Goal: Task Accomplishment & Management: Complete application form

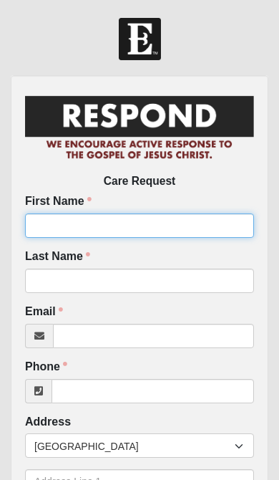
click at [140, 223] on input "First Name" at bounding box center [139, 225] width 229 height 24
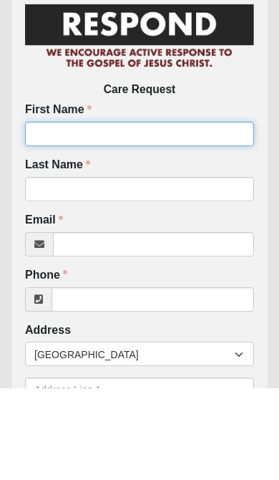
type input "[PERSON_NAME]"
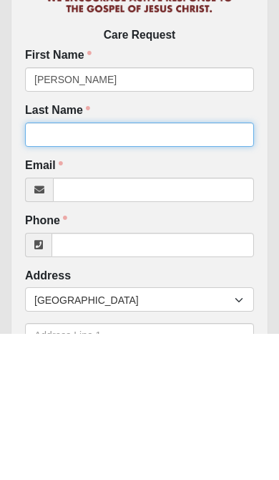
type input "Neidhart"
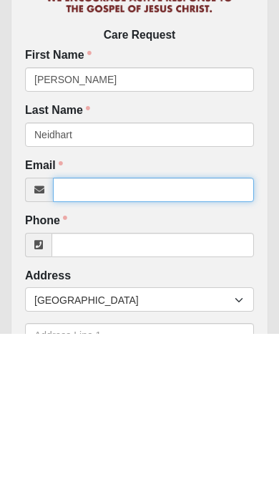
scroll to position [4, 11]
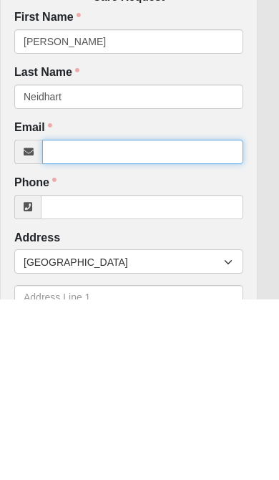
type input "[EMAIL_ADDRESS][DOMAIN_NAME]"
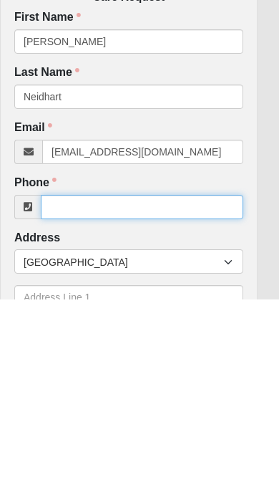
scroll to position [26, 11]
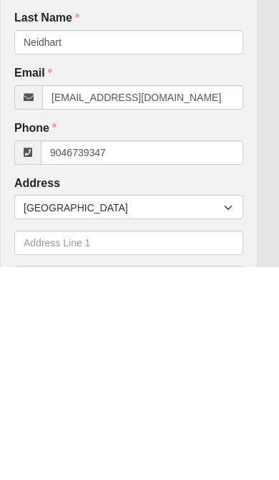
type input "[PHONE_NUMBER]"
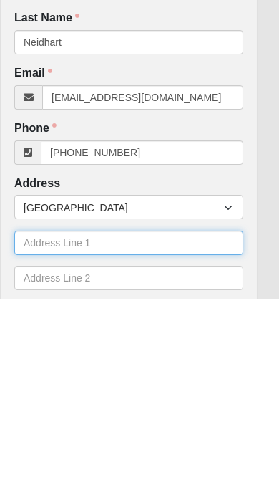
scroll to position [132, 0]
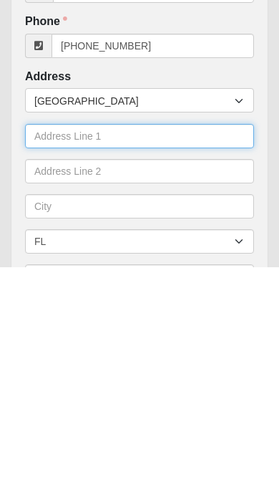
type input "[STREET_ADDRESS][PERSON_NAME]"
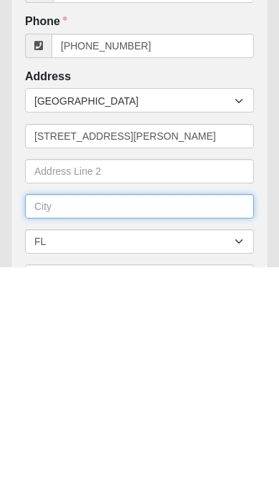
type input "[PERSON_NAME]"
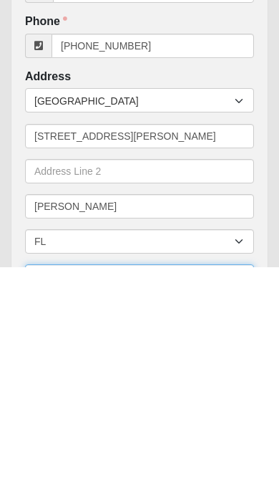
type input "32011"
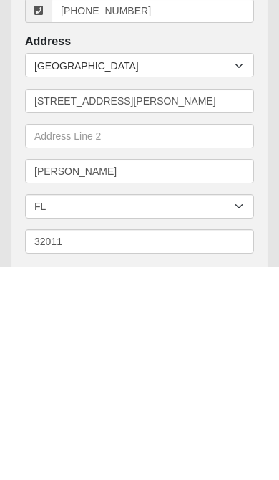
scroll to position [380, 0]
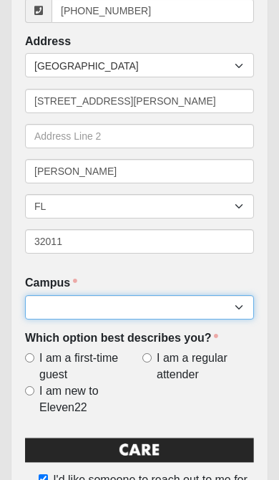
click at [170, 301] on select "Arlington Baymeadows Eleven22 Online [PERSON_NAME][GEOGRAPHIC_DATA] Jesup [GEOG…" at bounding box center [139, 307] width 229 height 24
select select "3"
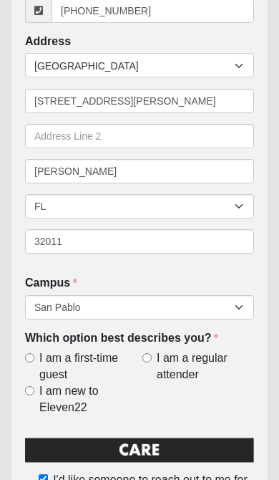
click at [105, 355] on span "I am a first-time guest" at bounding box center [87, 366] width 97 height 33
click at [34, 355] on input "I am a first-time guest" at bounding box center [29, 357] width 9 height 9
radio input "true"
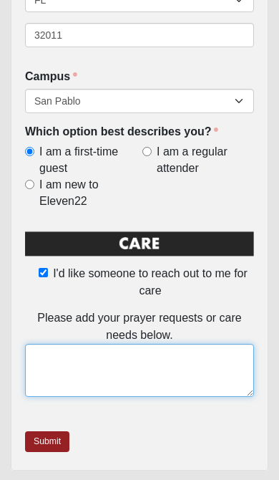
click at [173, 354] on textarea at bounding box center [139, 370] width 229 height 53
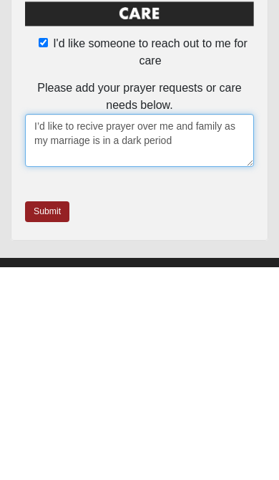
click at [92, 326] on textarea "I’d like to recive prayer over me and family as my marriage is in a dark period" at bounding box center [139, 352] width 229 height 53
click at [130, 326] on textarea "I’d like to receive prayer over me and family as my marriage is in a dark period" at bounding box center [139, 352] width 229 height 53
click at [210, 326] on textarea "I’d like to receive prayers over me and family as my marriage is in a dark peri…" at bounding box center [139, 352] width 229 height 53
type textarea "I’d like to receive prayers over me and family as my marriage is in a dark peri…"
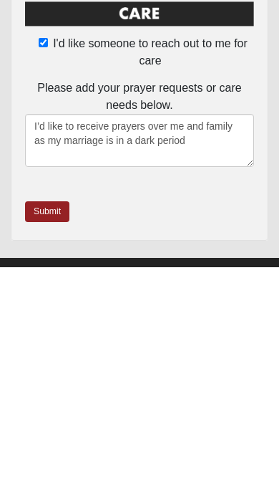
click at [55, 414] on link "Submit" at bounding box center [47, 424] width 44 height 21
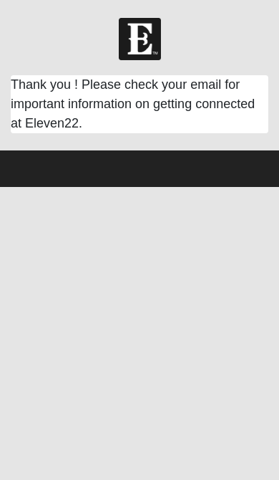
scroll to position [0, 0]
